Goal: Task Accomplishment & Management: Manage account settings

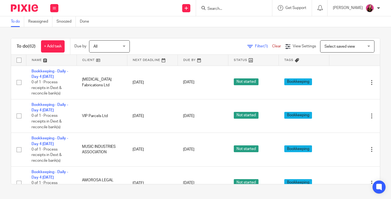
click at [234, 8] on input "Search" at bounding box center [231, 9] width 49 height 5
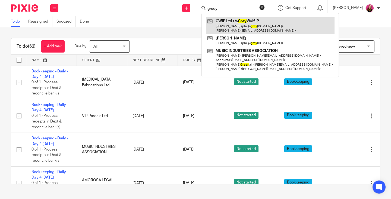
type input "greey"
click at [247, 33] on link at bounding box center [270, 25] width 129 height 17
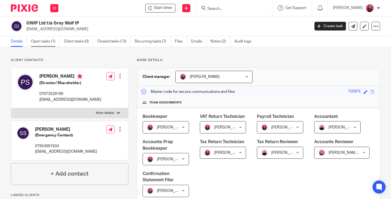
click at [46, 42] on link "Open tasks (1)" at bounding box center [45, 41] width 29 height 11
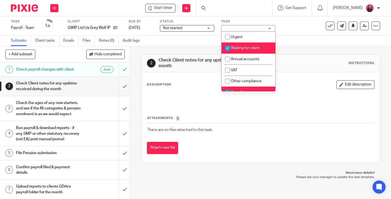
click at [248, 49] on span "Waiting for client" at bounding box center [245, 48] width 29 height 4
checkbox input "false"
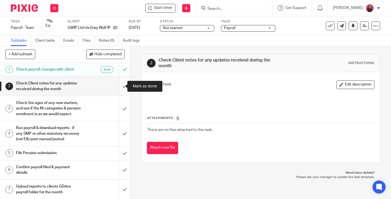
click at [118, 85] on input "submit" at bounding box center [65, 85] width 130 height 19
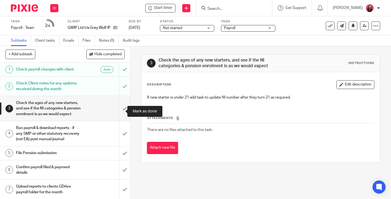
drag, startPoint x: 119, startPoint y: 111, endPoint x: 15, endPoint y: 101, distance: 104.8
click at [119, 111] on input "submit" at bounding box center [65, 108] width 130 height 25
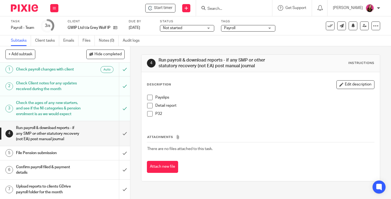
drag, startPoint x: 147, startPoint y: 96, endPoint x: 151, endPoint y: 109, distance: 13.2
click at [147, 96] on span at bounding box center [149, 97] width 5 height 5
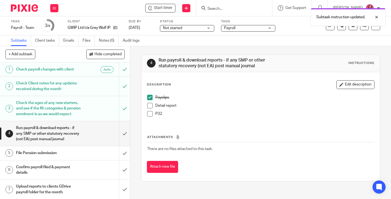
click at [148, 105] on span at bounding box center [149, 105] width 5 height 5
click at [149, 114] on span at bounding box center [149, 113] width 5 height 5
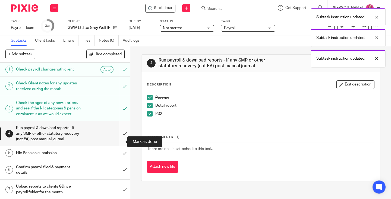
click at [120, 140] on input "submit" at bounding box center [65, 133] width 130 height 25
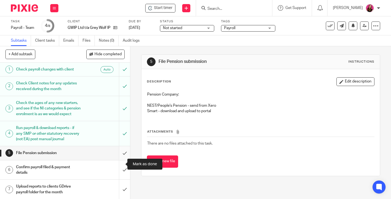
click at [119, 159] on input "submit" at bounding box center [65, 153] width 130 height 14
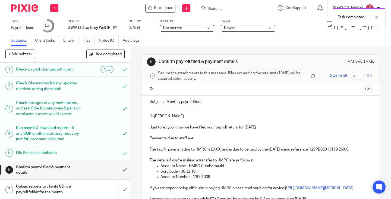
click at [195, 89] on input "text" at bounding box center [261, 89] width 202 height 6
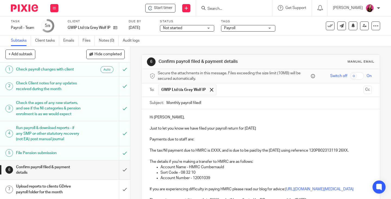
click at [200, 142] on p "Payments due to staff are:" at bounding box center [261, 138] width 222 height 5
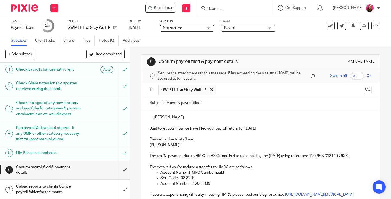
click at [166, 145] on p "Phillip £" at bounding box center [261, 144] width 222 height 5
click at [219, 156] on p "The tax/NI payment due to HMRC is £XXX, and is due to be paid by the 22nd Septe…" at bounding box center [261, 153] width 222 height 11
click at [187, 159] on p "The tax/NI payment due to HMRC is £165.80, and is due to be paid by the 22nd Se…" at bounding box center [261, 153] width 222 height 11
click at [229, 164] on p at bounding box center [261, 161] width 222 height 5
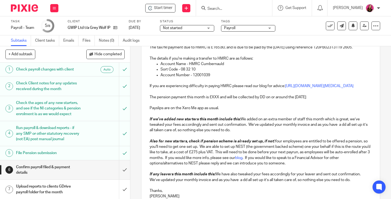
scroll to position [136, 0]
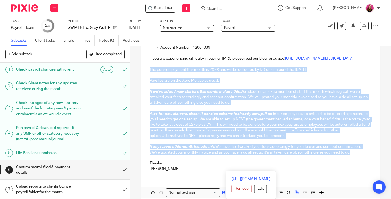
drag, startPoint x: 331, startPoint y: 165, endPoint x: 149, endPoint y: 80, distance: 200.9
click at [149, 80] on div "Hi Phillip, Just to let you know we have filed your payroll return for August 2…" at bounding box center [261, 74] width 239 height 202
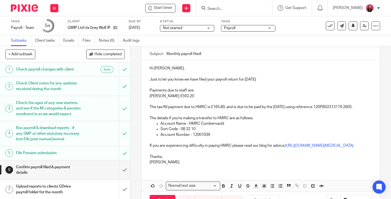
scroll to position [130, 0]
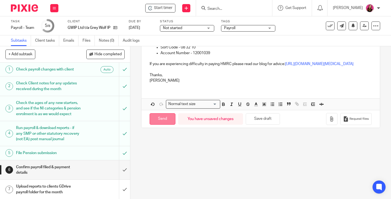
click at [161, 125] on input "Send" at bounding box center [163, 119] width 26 height 12
type input "Sent"
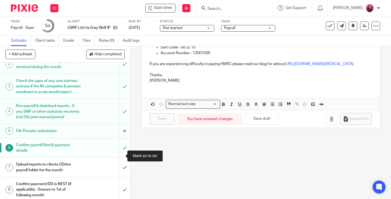
scroll to position [36, 0]
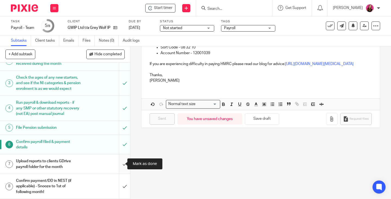
click at [120, 163] on input "submit" at bounding box center [65, 163] width 130 height 19
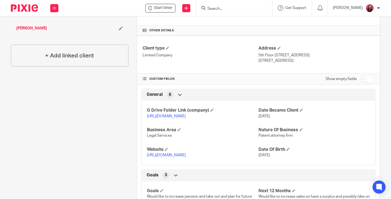
scroll to position [190, 0]
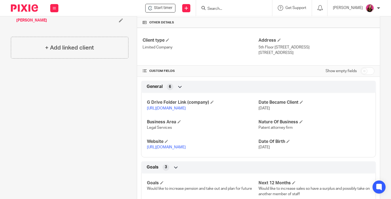
click at [174, 110] on link "[URL][DOMAIN_NAME]" at bounding box center [166, 108] width 39 height 4
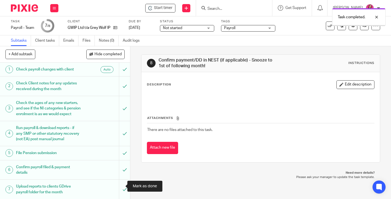
scroll to position [36, 0]
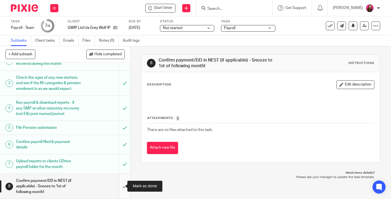
click at [119, 185] on input "submit" at bounding box center [65, 186] width 130 height 25
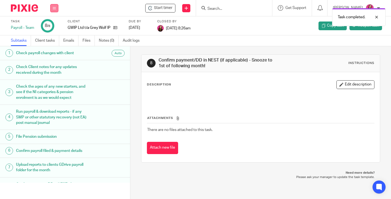
click at [51, 8] on button at bounding box center [54, 8] width 8 height 8
click at [53, 25] on link "Work" at bounding box center [52, 25] width 10 height 4
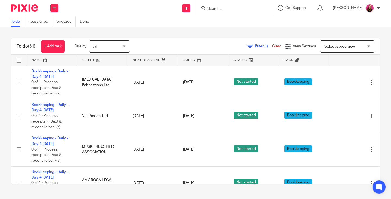
click at [231, 7] on input "Search" at bounding box center [231, 9] width 49 height 5
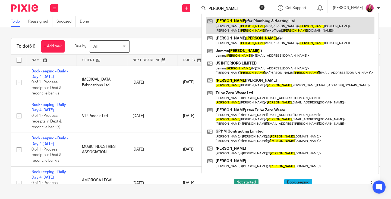
type input "pett"
click at [256, 27] on link at bounding box center [290, 25] width 169 height 17
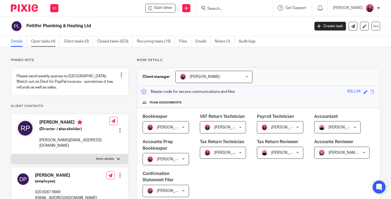
drag, startPoint x: 50, startPoint y: 41, endPoint x: 36, endPoint y: 39, distance: 14.1
click at [50, 41] on link "Open tasks (4)" at bounding box center [45, 41] width 29 height 11
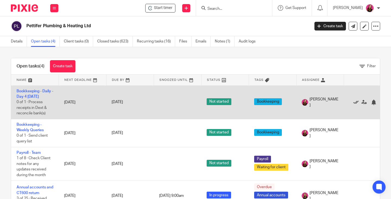
click at [354, 102] on icon at bounding box center [355, 101] width 5 height 5
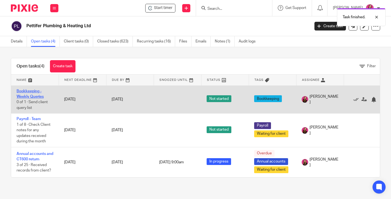
click at [27, 98] on link "Bookkeeping - Weekly Queries" at bounding box center [30, 93] width 27 height 9
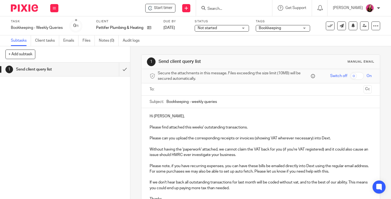
click at [179, 91] on input "text" at bounding box center [261, 89] width 202 height 6
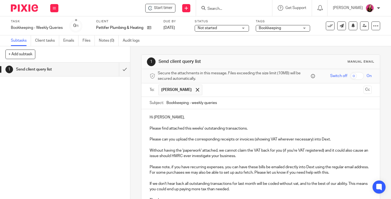
click at [175, 118] on p "Hi [PERSON_NAME]," at bounding box center [261, 116] width 222 height 5
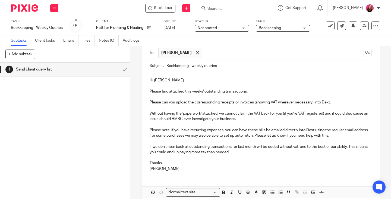
scroll to position [62, 0]
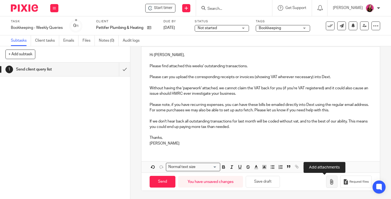
click at [326, 186] on button "button" at bounding box center [331, 181] width 11 height 12
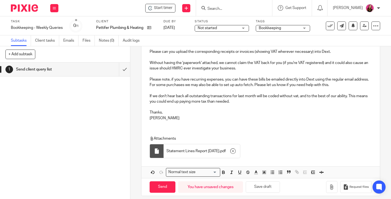
scroll to position [93, 0]
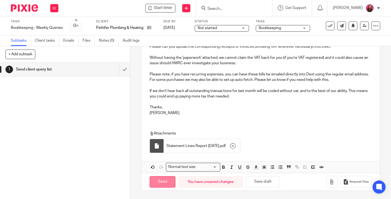
click at [160, 183] on input "Send" at bounding box center [163, 182] width 26 height 12
type input "Sent"
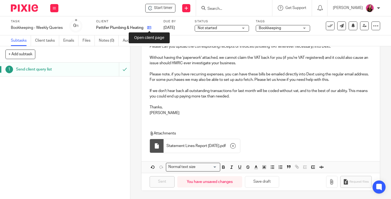
click at [151, 29] on icon at bounding box center [149, 28] width 4 height 4
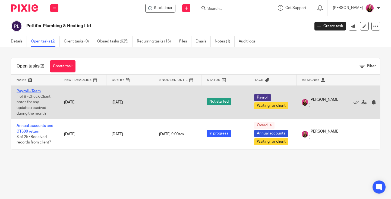
click at [35, 92] on link "Payroll - Team" at bounding box center [29, 91] width 24 height 4
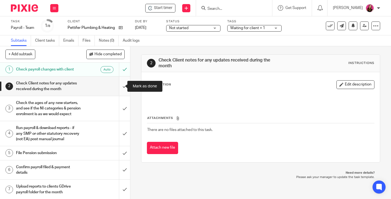
click at [120, 86] on input "submit" at bounding box center [65, 85] width 130 height 19
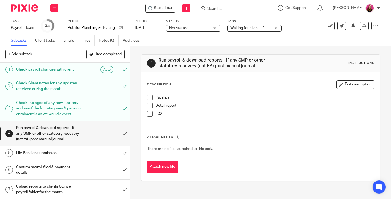
drag, startPoint x: 147, startPoint y: 98, endPoint x: 146, endPoint y: 106, distance: 7.4
click at [147, 98] on span at bounding box center [149, 97] width 5 height 5
click at [147, 106] on span at bounding box center [149, 105] width 5 height 5
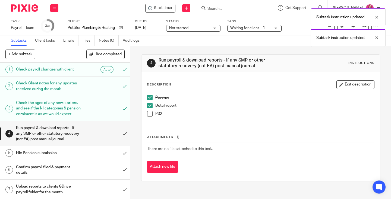
drag, startPoint x: 148, startPoint y: 112, endPoint x: 154, endPoint y: 110, distance: 6.0
click at [149, 112] on span at bounding box center [149, 113] width 5 height 5
click at [268, 26] on div "Subtask instruction updated. Subtask instruction updated. Subtask instruction u…" at bounding box center [291, 36] width 190 height 62
click at [272, 29] on div "Subtask instruction updated. Subtask instruction updated. Subtask instruction u…" at bounding box center [291, 36] width 190 height 62
click at [274, 29] on div "Subtask instruction updated. Subtask instruction updated. Subtask instruction u…" at bounding box center [291, 36] width 190 height 62
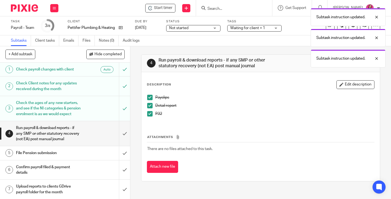
click at [274, 29] on div "Subtask instruction updated. Subtask instruction updated. Subtask instruction u…" at bounding box center [291, 36] width 190 height 62
click at [276, 28] on div "Subtask instruction updated. Subtask instruction updated. Subtask instruction u…" at bounding box center [291, 36] width 190 height 62
click at [277, 28] on div "Subtask instruction updated. Subtask instruction updated. Subtask instruction u…" at bounding box center [291, 36] width 190 height 62
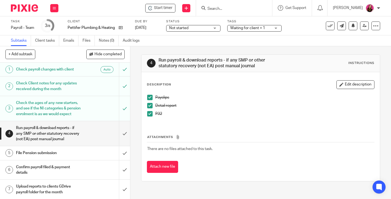
click at [277, 28] on body "Work Email Clients Team Reports Settings Work Email Clients Team Reports Settin…" at bounding box center [195, 99] width 391 height 199
click at [253, 28] on span "Waiting for client + 1" at bounding box center [247, 28] width 35 height 4
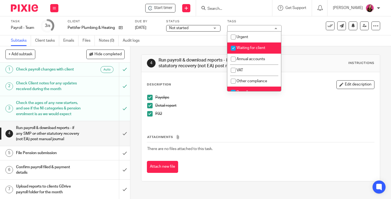
click at [258, 48] on span "Waiting for client" at bounding box center [251, 48] width 29 height 4
checkbox input "false"
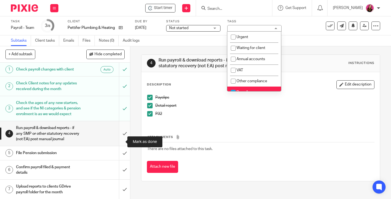
click at [120, 141] on input "submit" at bounding box center [65, 133] width 130 height 25
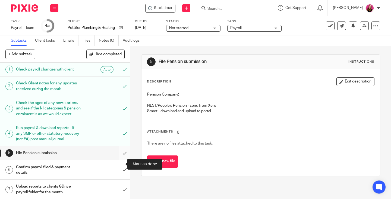
click at [119, 159] on input "submit" at bounding box center [65, 153] width 130 height 14
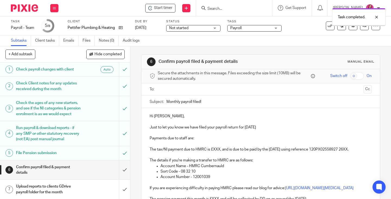
click at [198, 91] on input "text" at bounding box center [261, 89] width 202 height 6
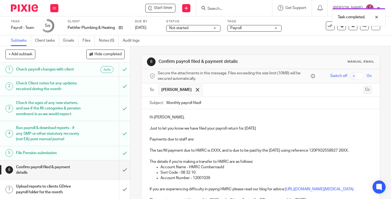
click at [364, 90] on button "Cc" at bounding box center [368, 90] width 8 height 8
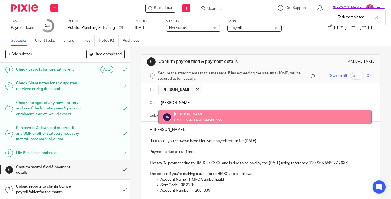
type input "[PERSON_NAME]"
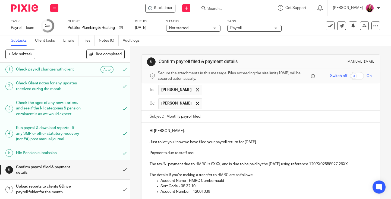
click at [210, 153] on p "Payments due to staff are:" at bounding box center [261, 152] width 222 height 5
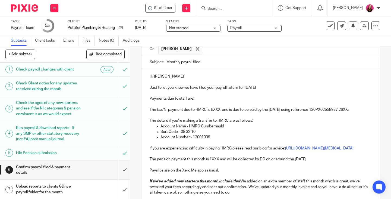
click at [200, 98] on p "Payments due to staff are:" at bounding box center [261, 98] width 222 height 5
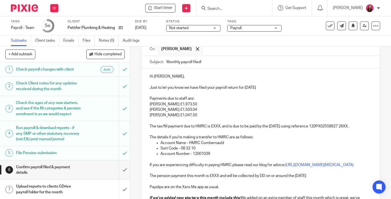
click at [219, 126] on p "The tax/NI payment due to HMRC is £XXX, and is due to be paid by the 22nd Septe…" at bounding box center [261, 123] width 222 height 11
click at [187, 129] on p "The tax/NI payment due to HMRC is £536.79, and is due to be paid by the 22nd Se…" at bounding box center [261, 123] width 222 height 11
click at [223, 134] on p at bounding box center [261, 131] width 222 height 5
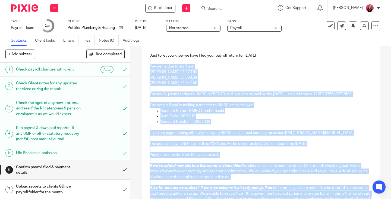
scroll to position [84, 0]
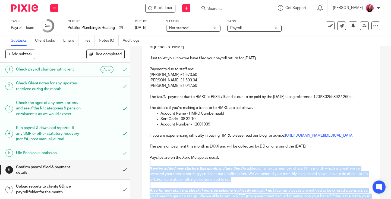
drag, startPoint x: 332, startPoint y: 126, endPoint x: 143, endPoint y: 179, distance: 196.2
click at [143, 179] on div "Hi Richard, Just to let you know we have filed your payroll return for August 2…" at bounding box center [261, 145] width 239 height 213
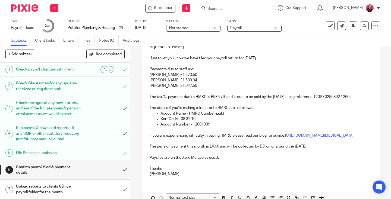
drag, startPoint x: 334, startPoint y: 163, endPoint x: 149, endPoint y: 160, distance: 185.1
click at [150, 149] on p "The pension payment this month is £XXX and will be collected by DD on or around…" at bounding box center [261, 145] width 222 height 5
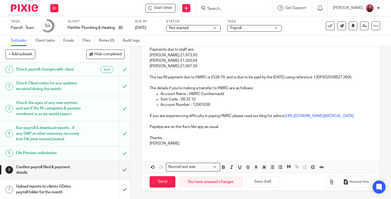
scroll to position [120, 0]
click at [158, 183] on input "Send" at bounding box center [163, 182] width 26 height 12
type input "Sent"
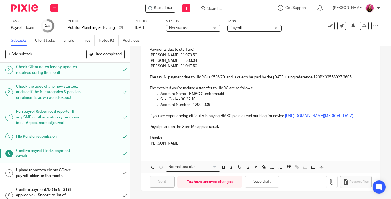
scroll to position [36, 0]
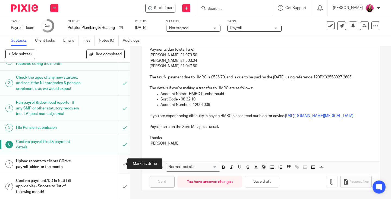
click at [118, 164] on input "submit" at bounding box center [65, 163] width 130 height 19
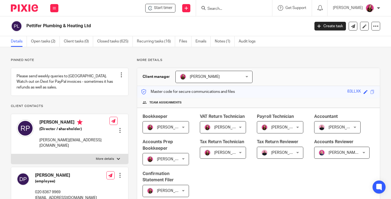
scroll to position [190, 0]
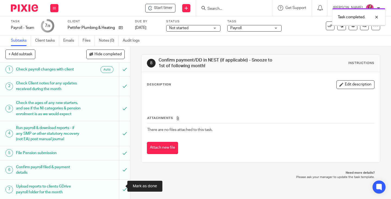
scroll to position [36, 0]
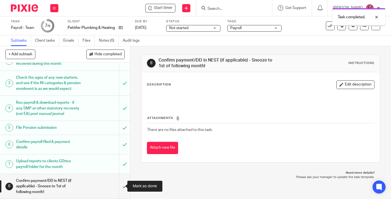
click at [121, 186] on input "submit" at bounding box center [65, 186] width 130 height 25
